Goal: Contribute content: Contribute content

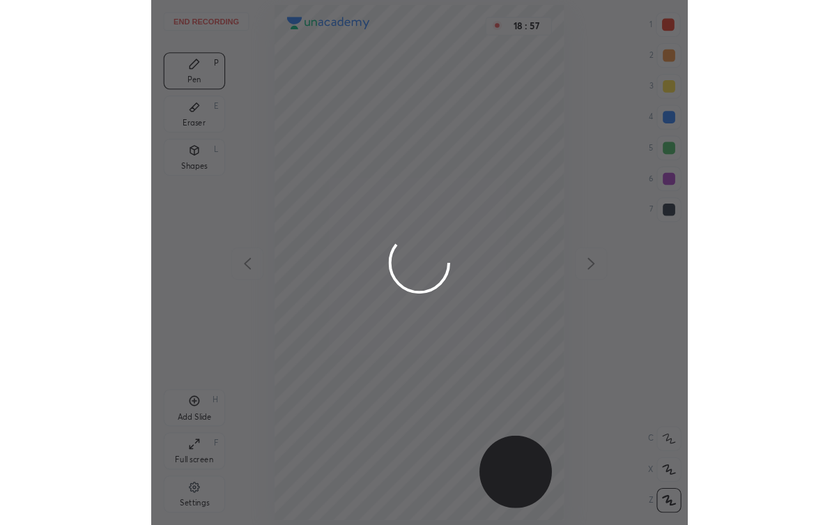
scroll to position [474, 262]
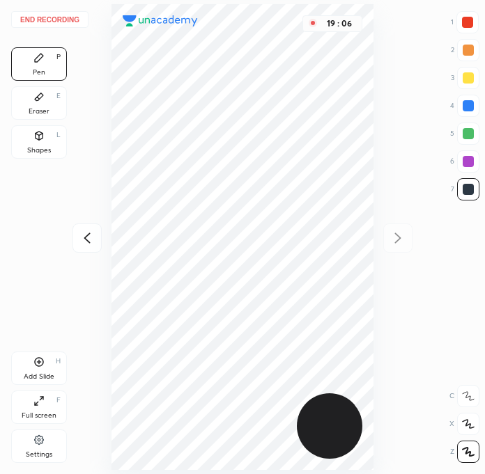
click at [79, 13] on button "End recording" at bounding box center [49, 19] width 77 height 17
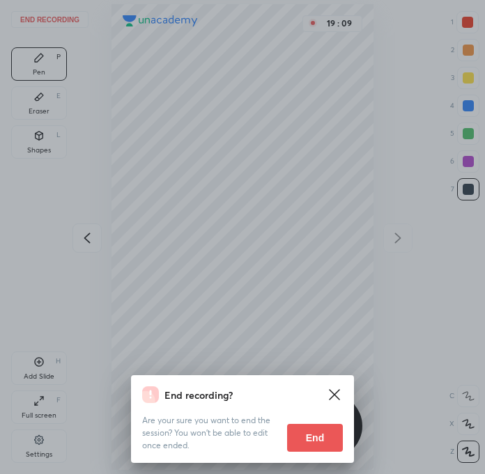
click at [330, 435] on button "End" at bounding box center [315, 438] width 56 height 28
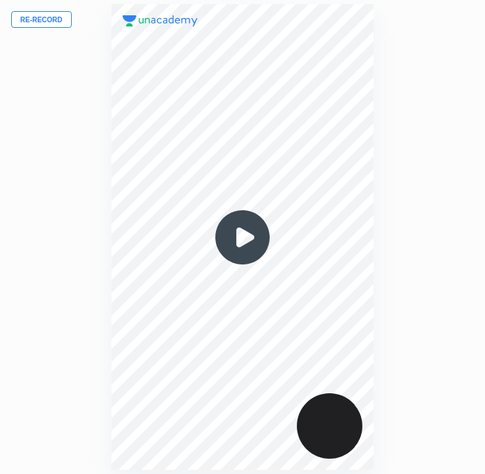
click at [38, 35] on div "Re-record 00 : 00" at bounding box center [242, 237] width 485 height 474
click at [45, 22] on button "Re-record" at bounding box center [41, 19] width 61 height 17
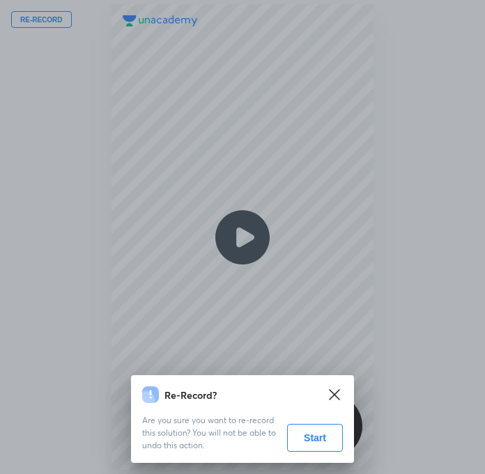
click at [319, 448] on button "Start" at bounding box center [315, 438] width 56 height 28
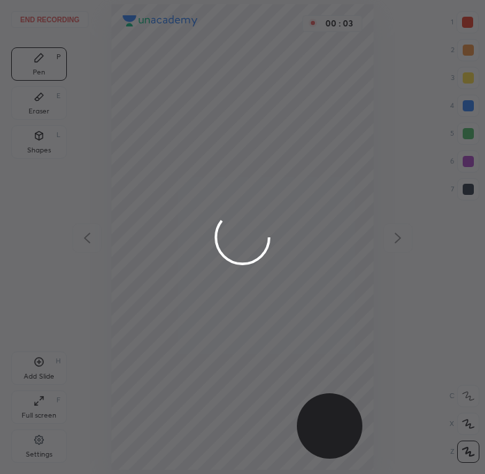
click at [461, 29] on div at bounding box center [242, 237] width 485 height 474
click at [474, 24] on div at bounding box center [242, 237] width 485 height 474
click at [474, 31] on div at bounding box center [242, 237] width 485 height 474
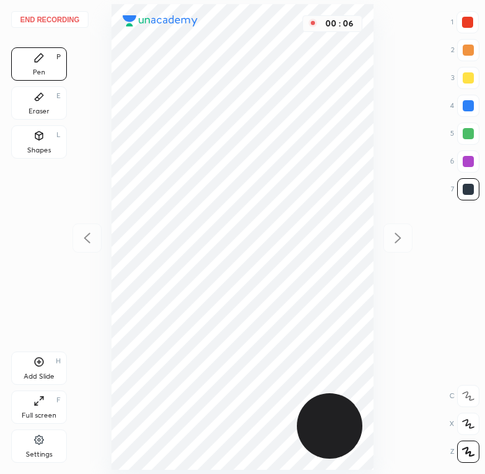
click at [472, 29] on div at bounding box center [467, 22] width 22 height 22
click at [469, 184] on div at bounding box center [468, 189] width 11 height 11
click at [465, 21] on div at bounding box center [467, 22] width 11 height 11
click at [44, 109] on div "Eraser" at bounding box center [39, 111] width 21 height 7
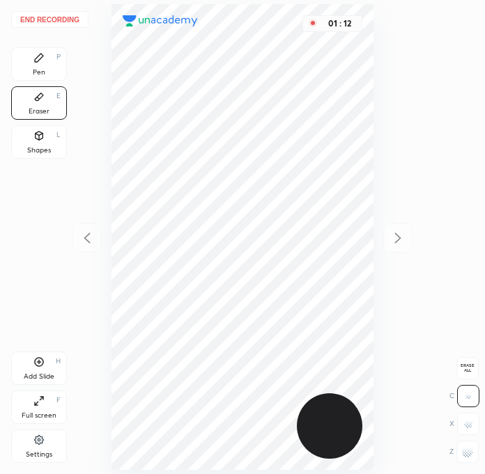
click at [47, 66] on div "Pen P" at bounding box center [39, 63] width 56 height 33
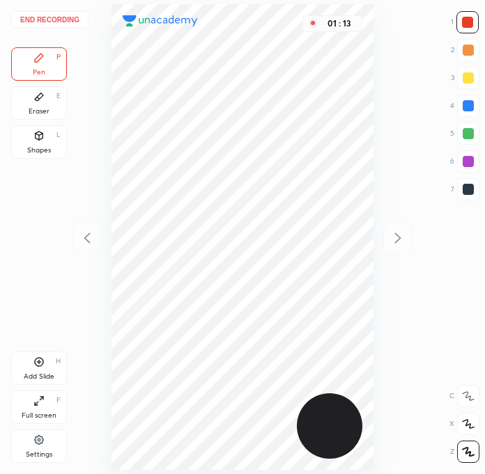
click at [467, 190] on div at bounding box center [468, 189] width 11 height 11
click at [459, 153] on div at bounding box center [468, 161] width 22 height 22
click at [466, 162] on div at bounding box center [468, 161] width 11 height 11
click at [473, 10] on div "End recording 1 2 3 4 5 6 7 R O A L C X Z Erase all C X Z Pen P Eraser E Shapes…" at bounding box center [242, 237] width 485 height 474
click at [36, 412] on div "Full screen" at bounding box center [39, 415] width 35 height 7
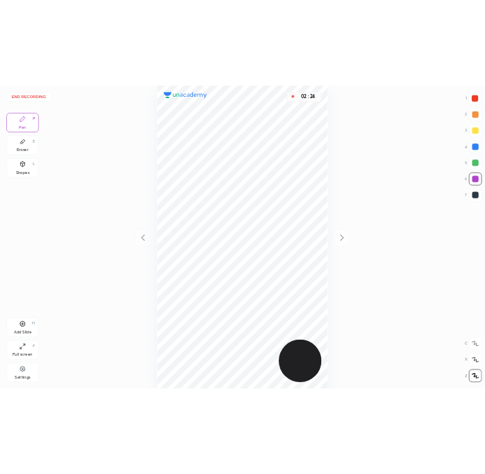
scroll to position [524, 616]
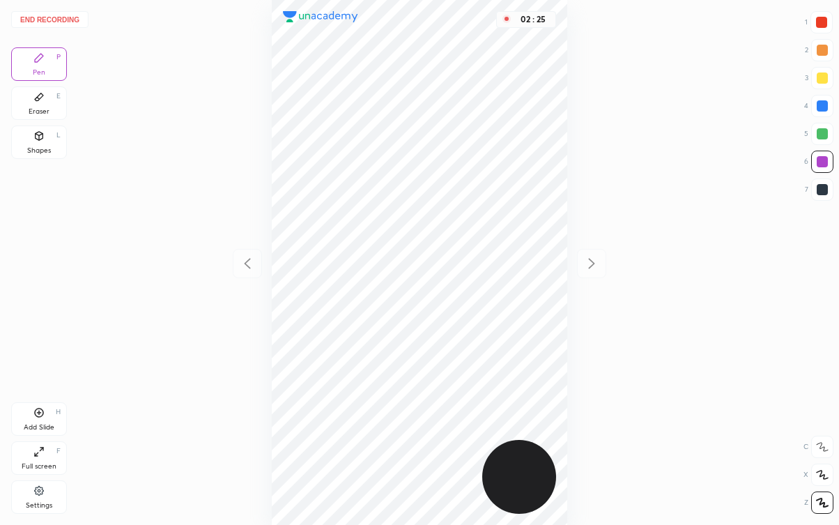
click at [44, 450] on icon at bounding box center [38, 451] width 11 height 11
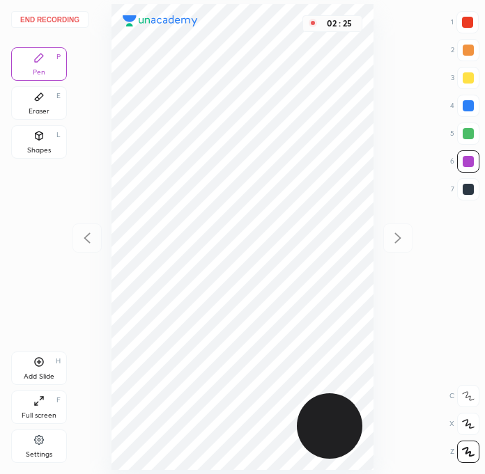
scroll to position [69196, 69408]
click at [39, 367] on icon at bounding box center [38, 362] width 11 height 11
click at [469, 26] on div at bounding box center [467, 22] width 11 height 11
click at [471, 185] on div at bounding box center [468, 189] width 11 height 11
click at [475, 23] on div at bounding box center [467, 22] width 22 height 22
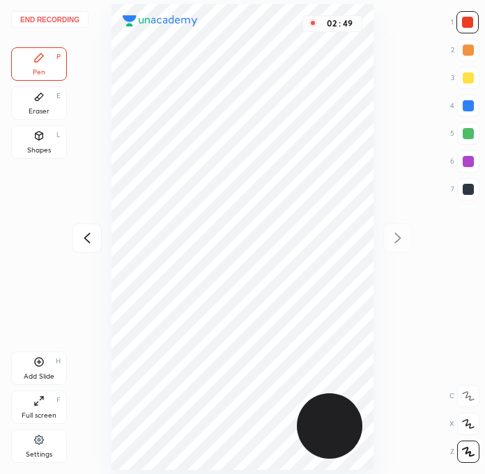
click at [477, 190] on div at bounding box center [468, 189] width 22 height 22
click at [464, 26] on div at bounding box center [467, 22] width 11 height 11
click at [467, 21] on div at bounding box center [467, 22] width 11 height 11
click at [463, 159] on div at bounding box center [468, 161] width 11 height 11
click at [461, 193] on div at bounding box center [468, 189] width 22 height 22
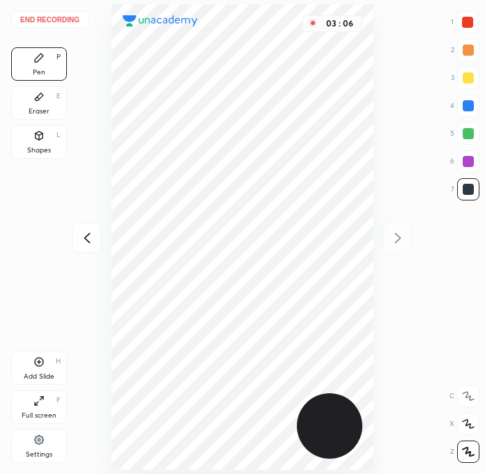
click at [463, 185] on div at bounding box center [468, 189] width 11 height 11
click at [469, 168] on div at bounding box center [468, 161] width 22 height 22
click at [468, 187] on div at bounding box center [468, 189] width 11 height 11
click at [474, 190] on div at bounding box center [468, 189] width 22 height 22
click at [36, 105] on div "Eraser E" at bounding box center [39, 102] width 56 height 33
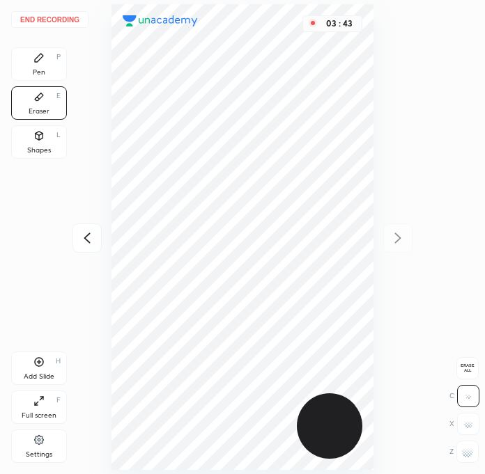
click at [41, 70] on div "Pen" at bounding box center [39, 72] width 13 height 7
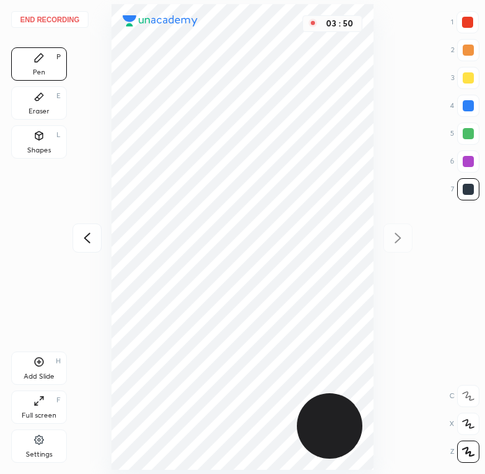
click at [466, 162] on div at bounding box center [468, 161] width 11 height 11
click at [468, 188] on div at bounding box center [468, 189] width 11 height 11
click at [36, 367] on icon at bounding box center [38, 362] width 11 height 11
click at [472, 195] on div at bounding box center [468, 189] width 22 height 22
click at [473, 102] on div at bounding box center [468, 105] width 11 height 11
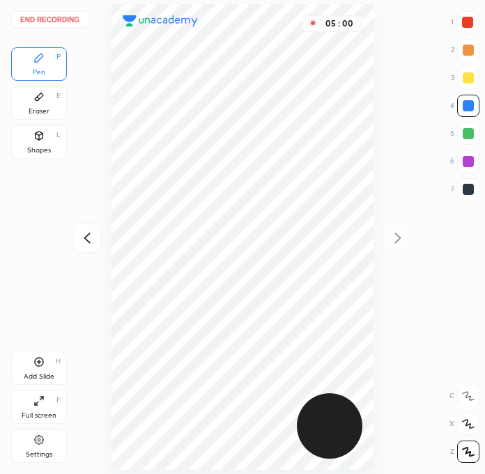
click at [465, 192] on div at bounding box center [468, 189] width 11 height 11
click at [469, 26] on div at bounding box center [467, 22] width 11 height 11
click at [474, 190] on div at bounding box center [468, 189] width 22 height 22
click at [470, 165] on div at bounding box center [468, 161] width 11 height 11
click at [465, 192] on div at bounding box center [468, 189] width 11 height 11
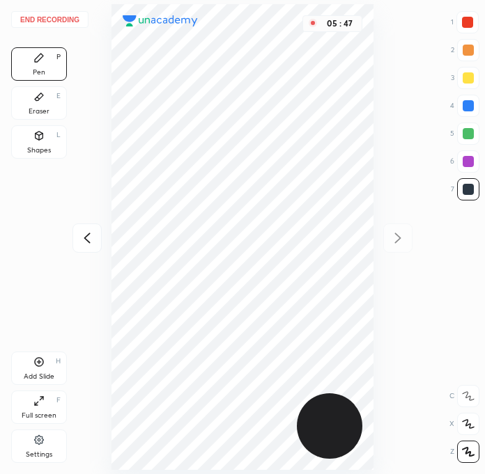
click at [465, 159] on div at bounding box center [468, 161] width 11 height 11
click at [467, 134] on div at bounding box center [468, 133] width 11 height 11
click at [475, 16] on div at bounding box center [467, 22] width 22 height 22
click at [469, 192] on div at bounding box center [468, 189] width 11 height 11
click at [468, 130] on div at bounding box center [468, 133] width 11 height 11
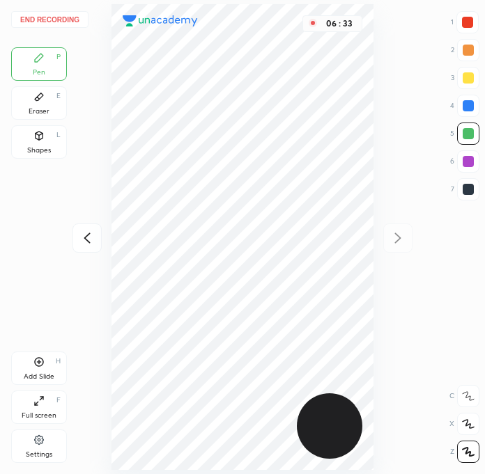
click at [467, 167] on div at bounding box center [468, 161] width 22 height 22
click at [472, 194] on div at bounding box center [468, 189] width 11 height 11
click at [472, 193] on div at bounding box center [468, 189] width 11 height 11
click at [471, 165] on div at bounding box center [468, 161] width 11 height 11
click at [476, 21] on div at bounding box center [467, 22] width 22 height 22
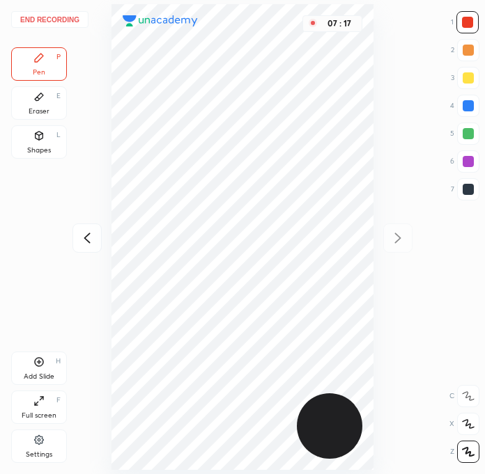
click at [79, 245] on icon at bounding box center [87, 238] width 17 height 17
click at [83, 242] on icon at bounding box center [87, 238] width 17 height 17
click at [387, 242] on div at bounding box center [397, 238] width 29 height 29
click at [386, 232] on div at bounding box center [397, 238] width 29 height 29
click at [48, 20] on button "End recording" at bounding box center [49, 19] width 77 height 17
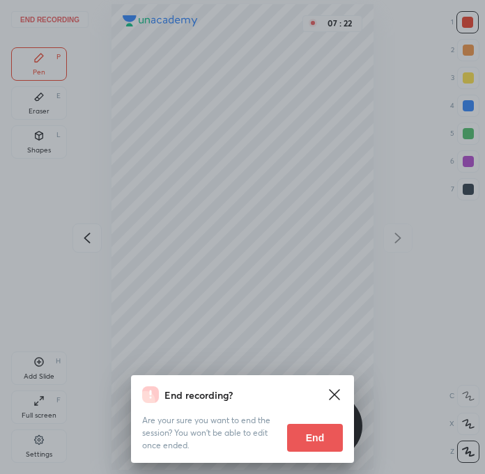
click at [313, 449] on button "End" at bounding box center [315, 438] width 56 height 28
